Goal: Information Seeking & Learning: Learn about a topic

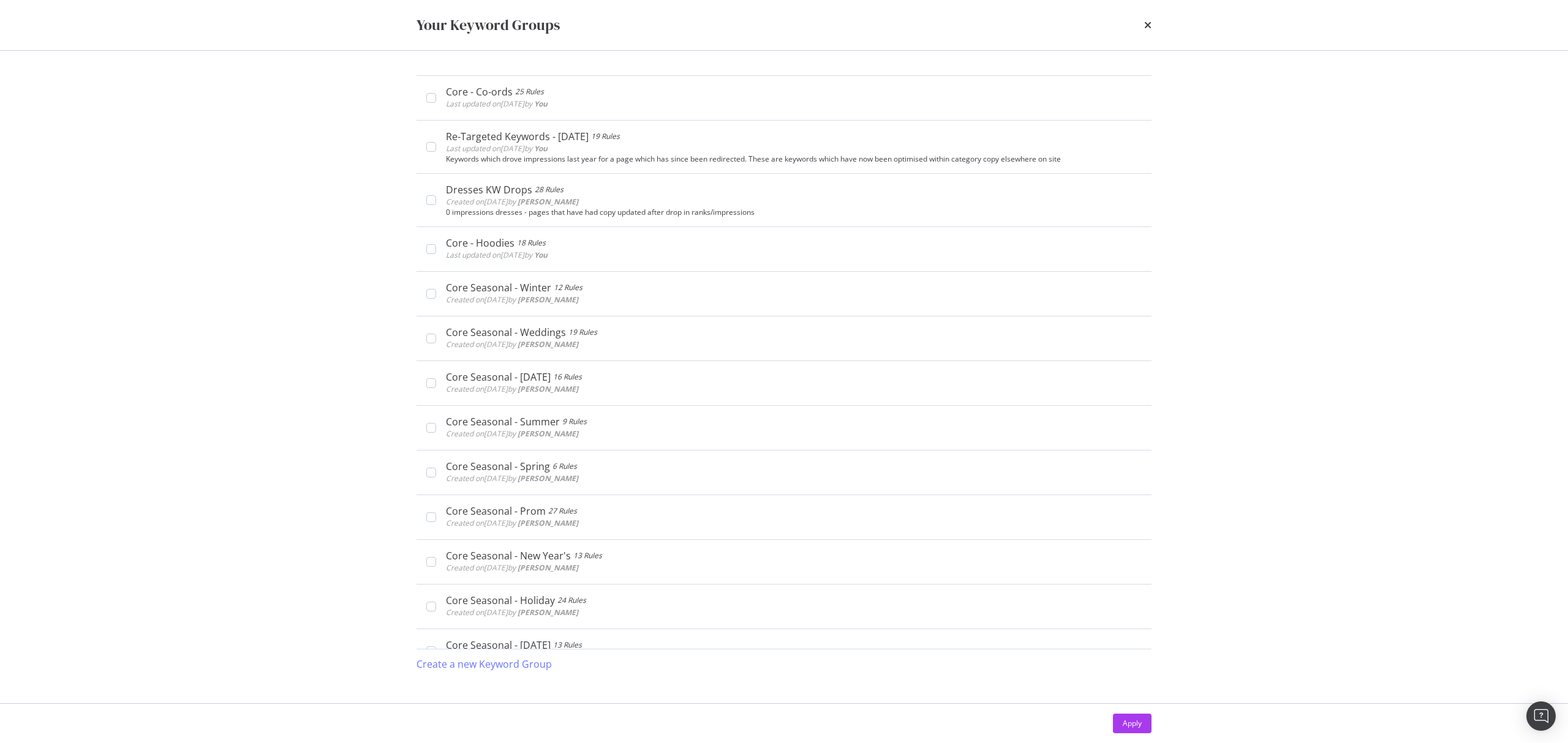
scroll to position [699, 0]
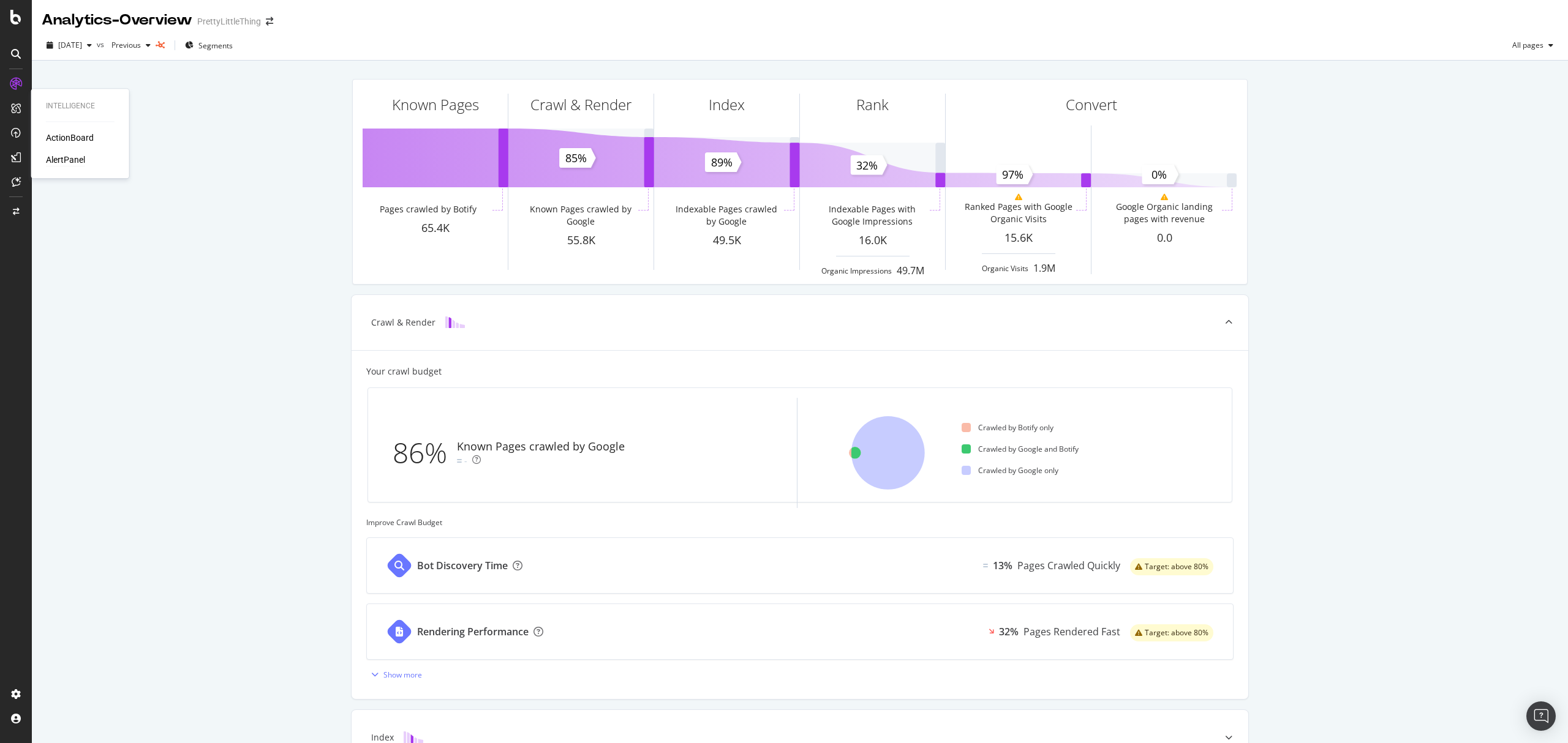
click at [69, 159] on div "AlertPanel" at bounding box center [65, 159] width 39 height 12
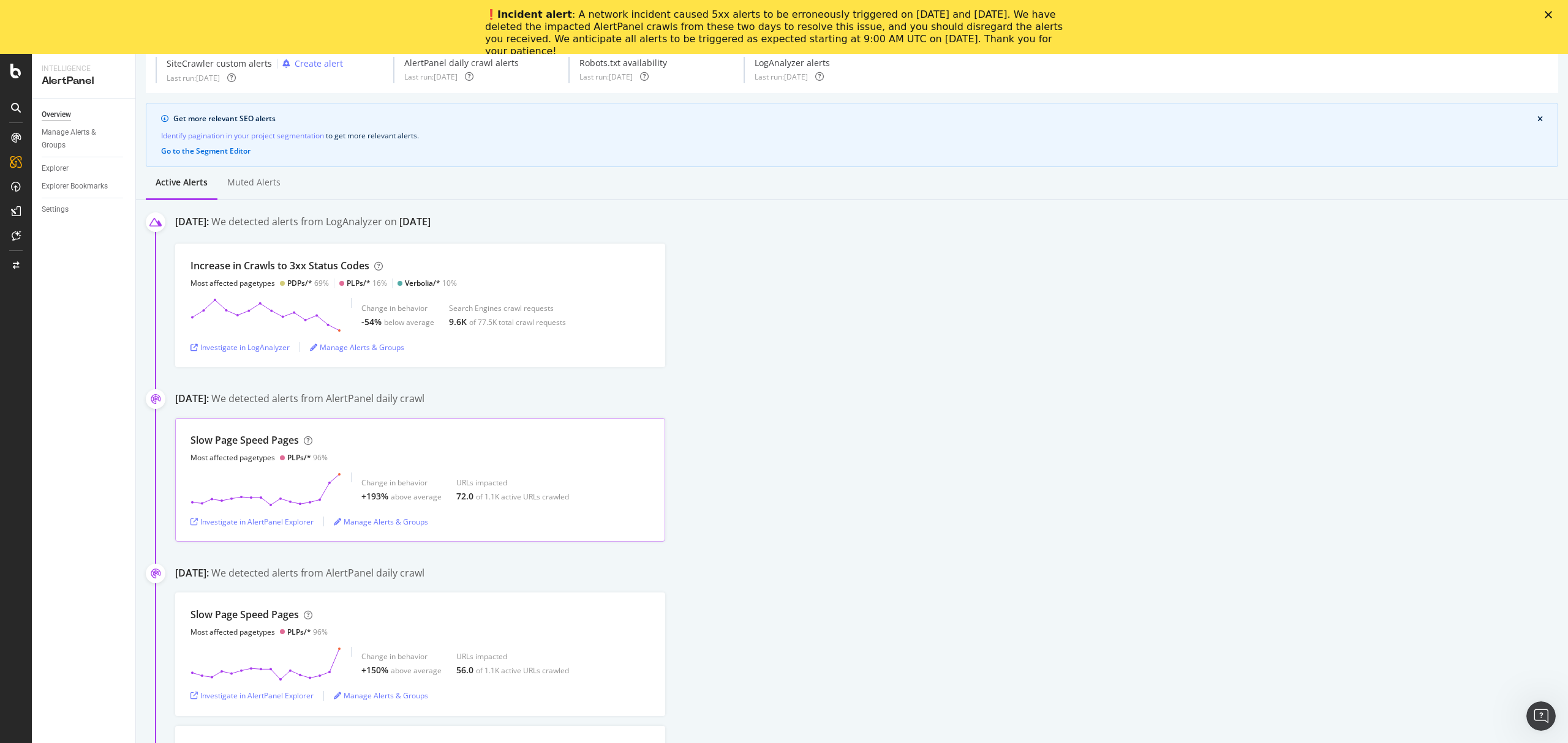
scroll to position [82, 0]
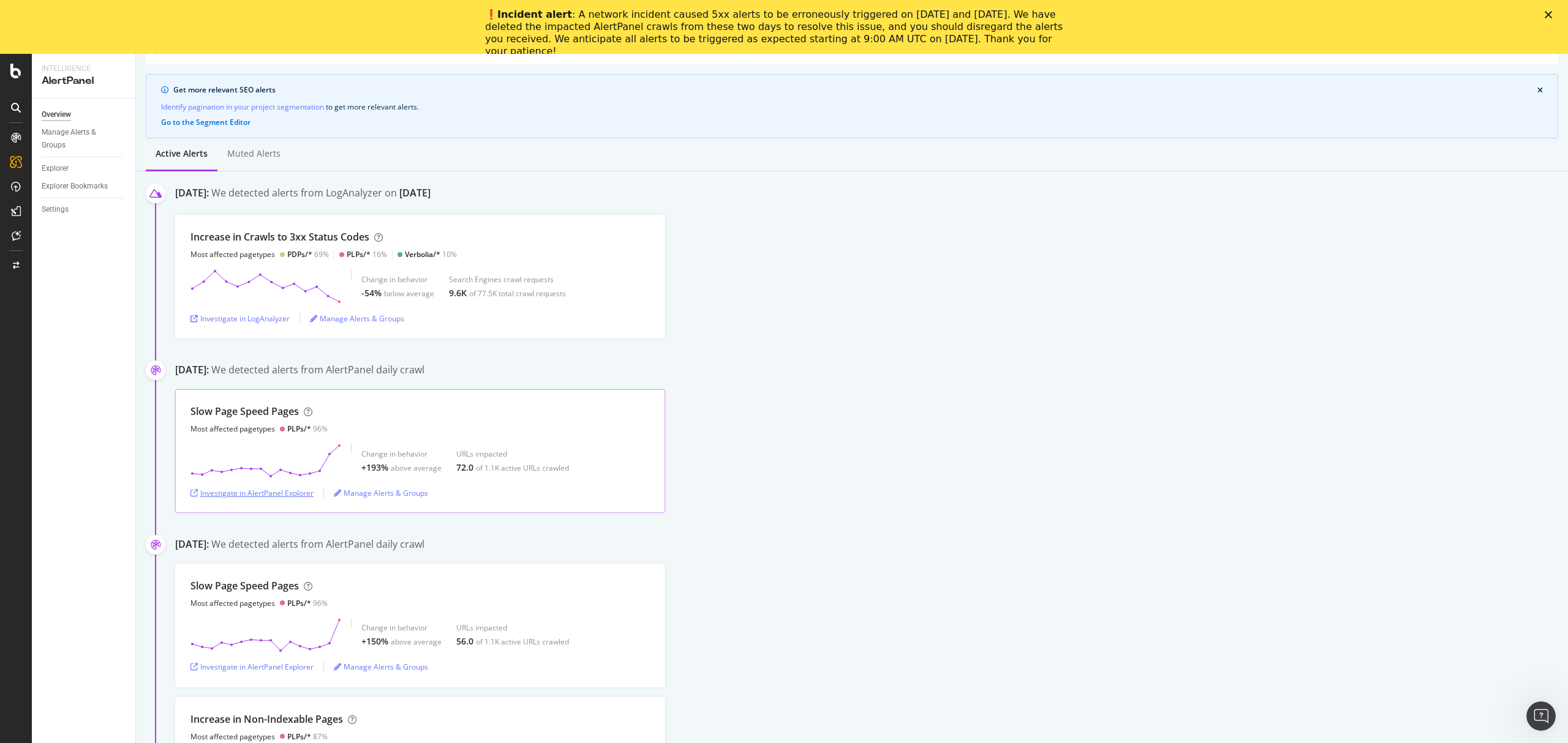
click at [255, 490] on div "Investigate in AlertPanel Explorer" at bounding box center [252, 493] width 123 height 10
